Goal: Check status: Check status

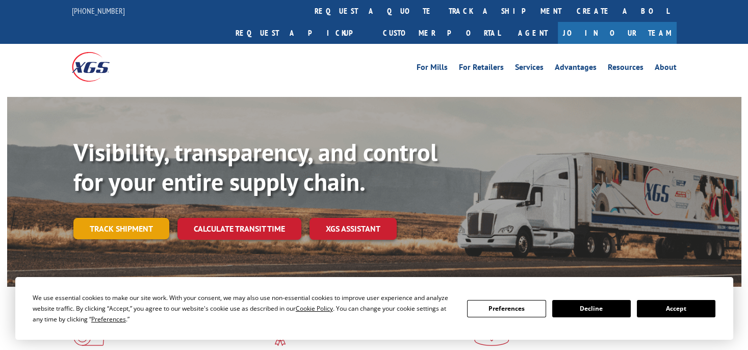
click at [137, 218] on link "Track shipment" at bounding box center [121, 228] width 96 height 21
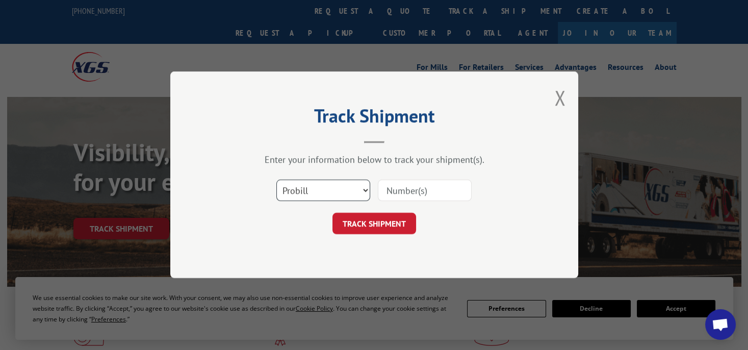
click at [296, 190] on select "Select category... Probill BOL PO" at bounding box center [323, 190] width 94 height 21
select select "po"
click at [276, 180] on select "Select category... Probill BOL PO" at bounding box center [323, 190] width 94 height 21
click at [398, 194] on input at bounding box center [425, 190] width 94 height 21
paste input "2423028"
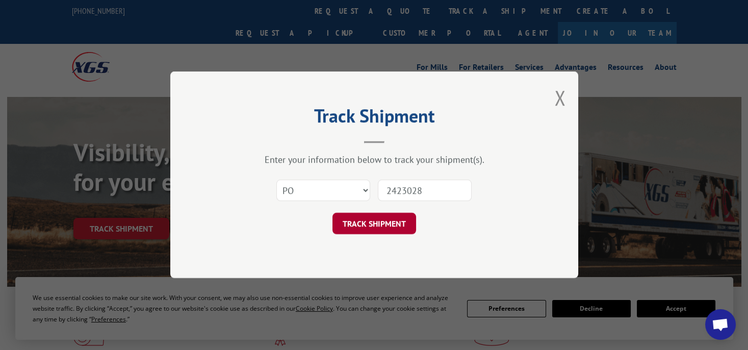
type input "2423028"
click at [405, 222] on button "TRACK SHIPMENT" at bounding box center [374, 223] width 84 height 21
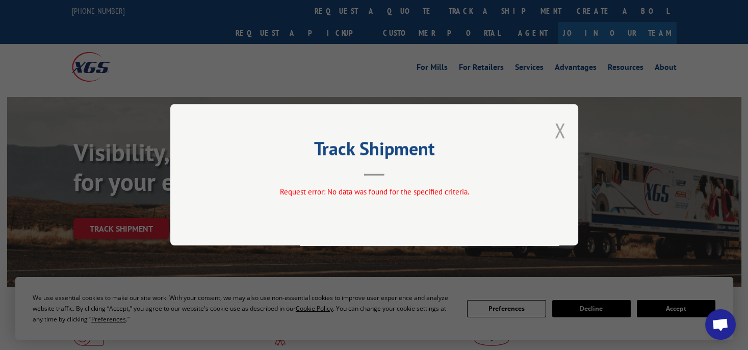
click at [564, 134] on button "Close modal" at bounding box center [559, 130] width 11 height 27
